Goal: Transaction & Acquisition: Purchase product/service

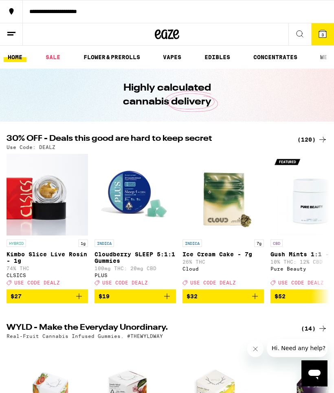
click at [310, 143] on div "(120)" at bounding box center [313, 140] width 30 height 10
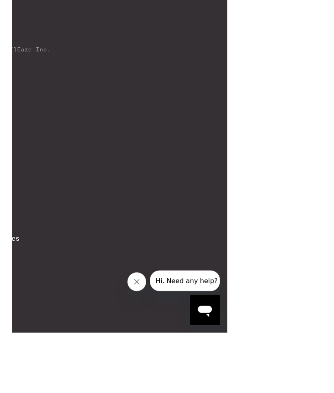
scroll to position [6855, 0]
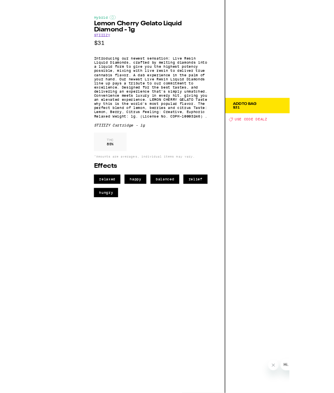
scroll to position [6345, 0]
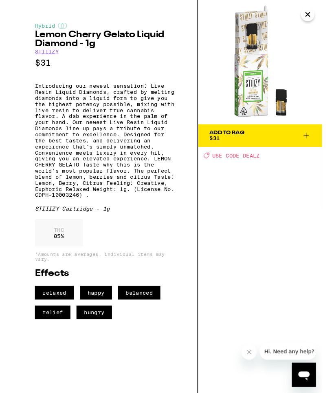
click at [321, 17] on icon "Close" at bounding box center [319, 15] width 4 height 4
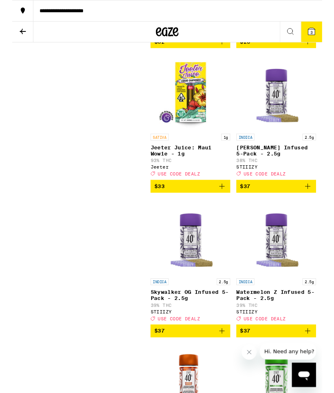
scroll to position [6864, 0]
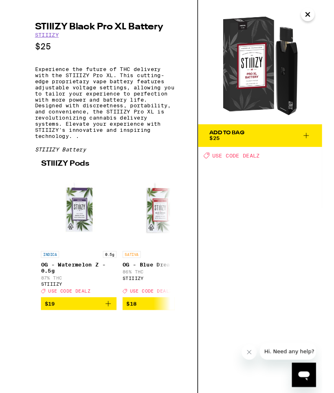
click at [320, 14] on icon "Close" at bounding box center [319, 15] width 10 height 12
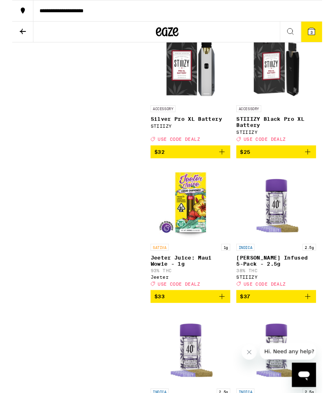
scroll to position [6746, 0]
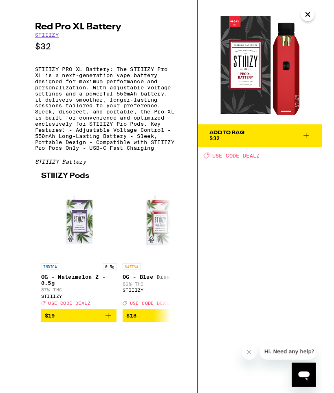
click at [317, 19] on icon "Close" at bounding box center [319, 15] width 10 height 12
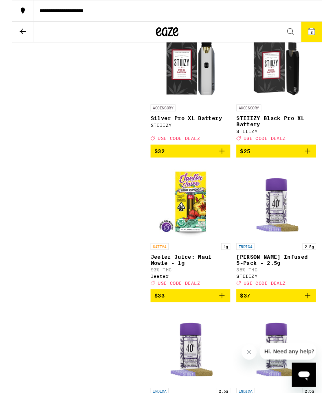
click at [276, 108] on img "Open page for STIIIZY Black Pro XL Battery from STIIIZY" at bounding box center [285, 68] width 82 height 82
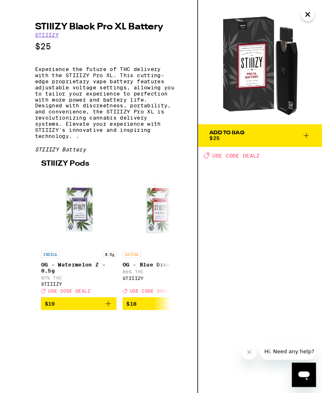
click at [322, 15] on icon "Close" at bounding box center [319, 15] width 10 height 12
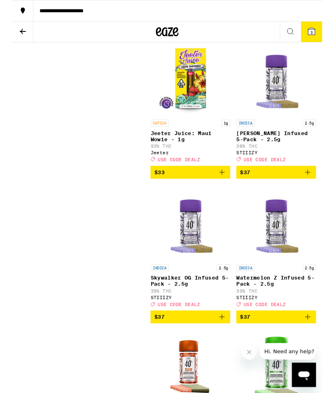
scroll to position [6877, 0]
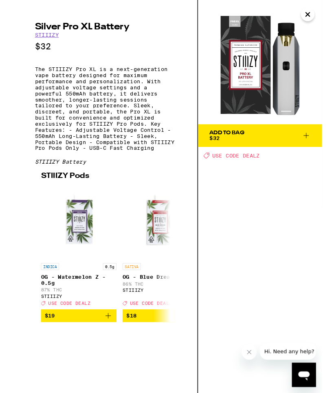
click at [315, 15] on icon "Close" at bounding box center [319, 15] width 10 height 12
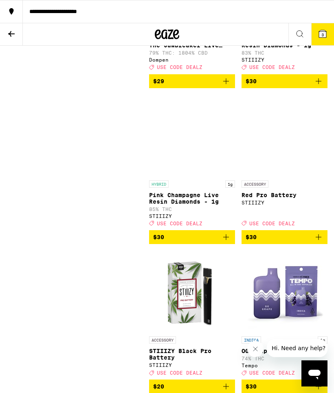
scroll to position [5600, 0]
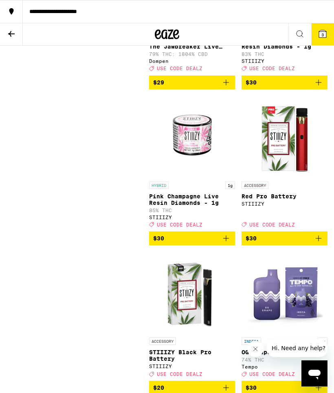
click at [13, 38] on button at bounding box center [11, 34] width 23 height 22
